Goal: Task Accomplishment & Management: Complete application form

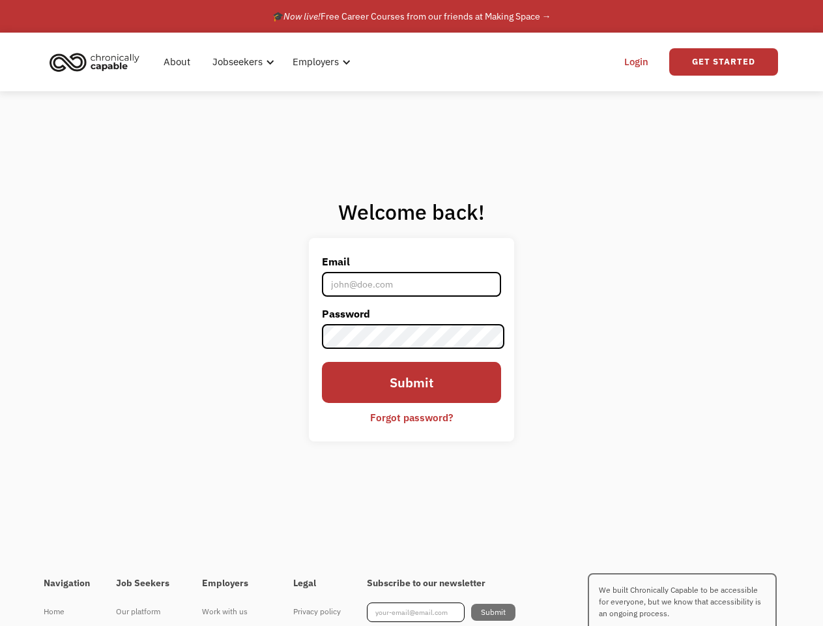
click at [411, 313] on label "Password" at bounding box center [412, 313] width 180 height 21
click at [258, 62] on div "Jobseekers" at bounding box center [239, 62] width 50 height 16
click at [241, 62] on div "Jobseekers" at bounding box center [239, 62] width 50 height 16
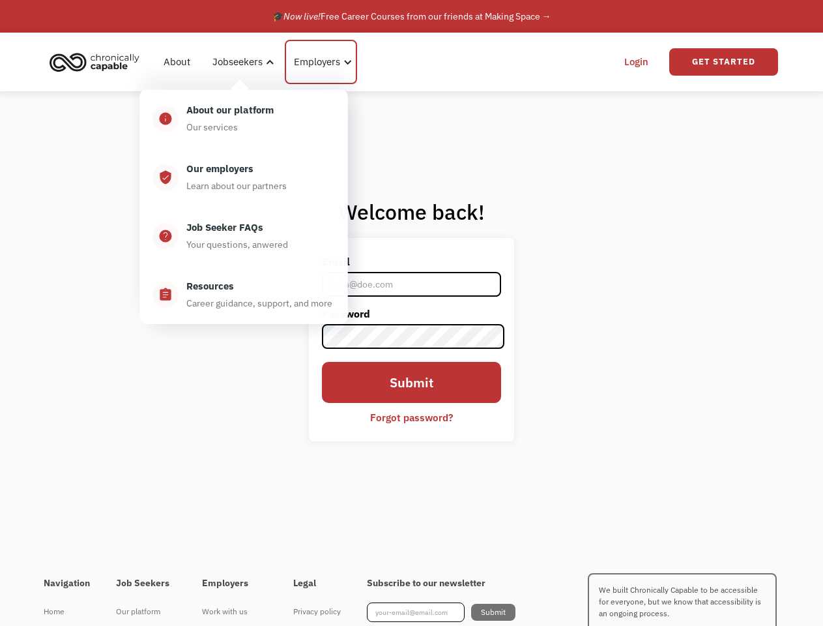
click at [319, 62] on div "Employers" at bounding box center [317, 62] width 46 height 16
click at [724, 62] on link "Get Started" at bounding box center [723, 61] width 109 height 27
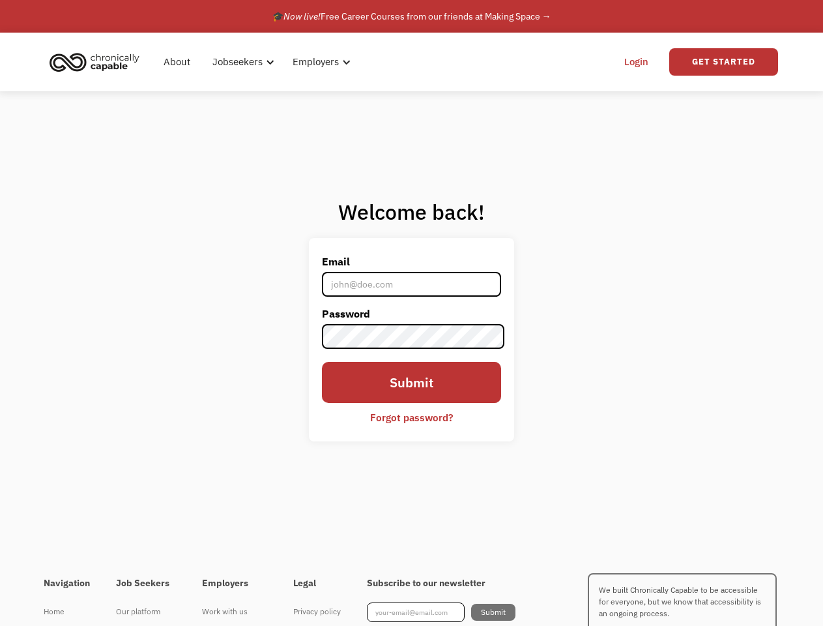
click at [412, 339] on div "I'm looking for work Join as a job seeker" at bounding box center [273, 333] width 277 height 275
click at [412, 417] on div "I'm looking for work Join as a job seeker" at bounding box center [273, 333] width 277 height 275
